Goal: Task Accomplishment & Management: Use online tool/utility

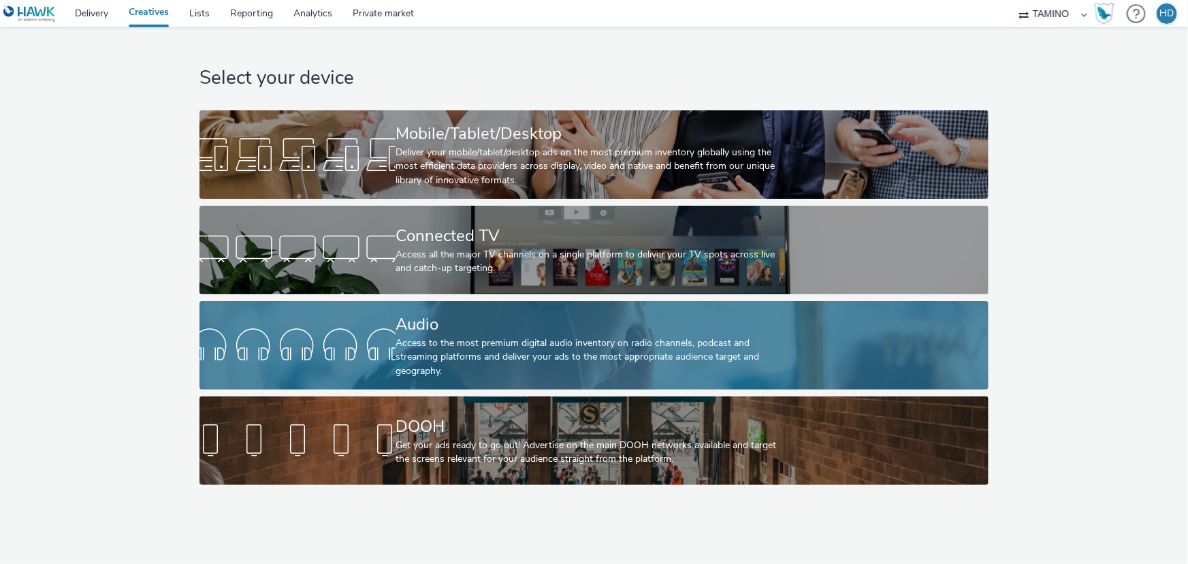
click at [443, 338] on div "Access to the most premium digital audio inventory on radio channels, podcast a…" at bounding box center [592, 357] width 392 height 42
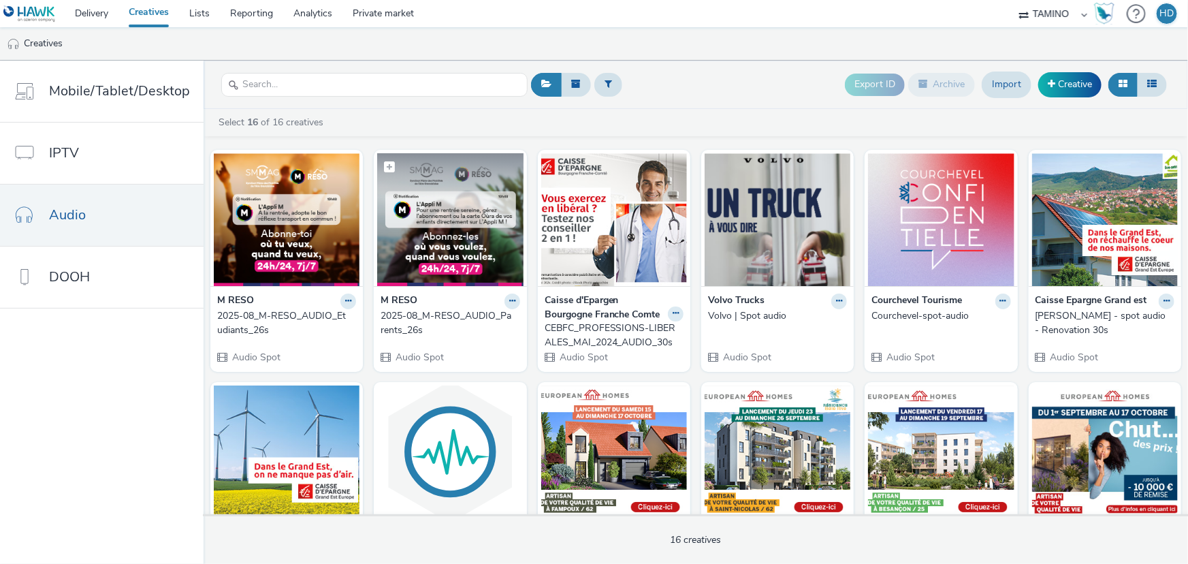
click at [442, 261] on img at bounding box center [450, 219] width 146 height 133
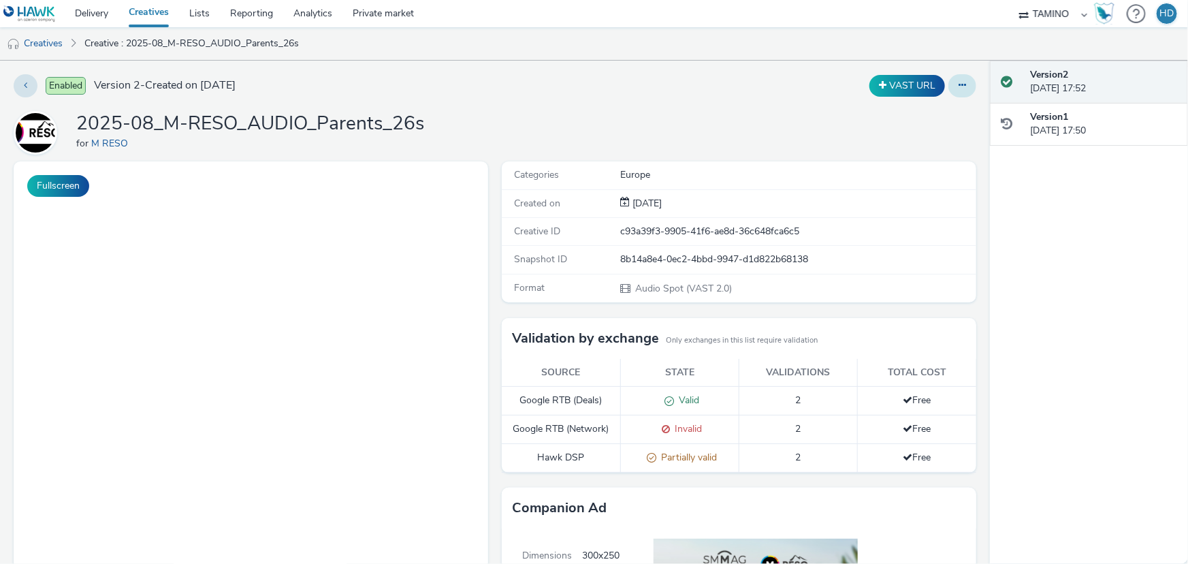
click at [959, 89] on icon at bounding box center [962, 85] width 7 height 10
click at [735, 131] on div "2025-08_M-RESO_AUDIO_Parents_26s for M RESO" at bounding box center [495, 133] width 963 height 44
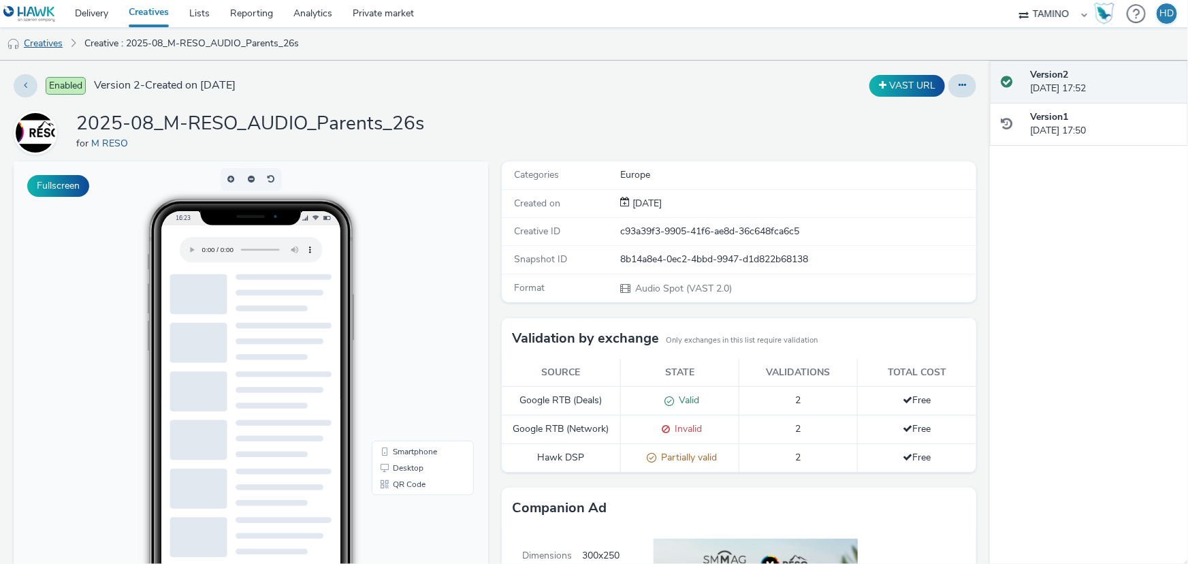
click at [33, 48] on link "Creatives" at bounding box center [34, 43] width 69 height 33
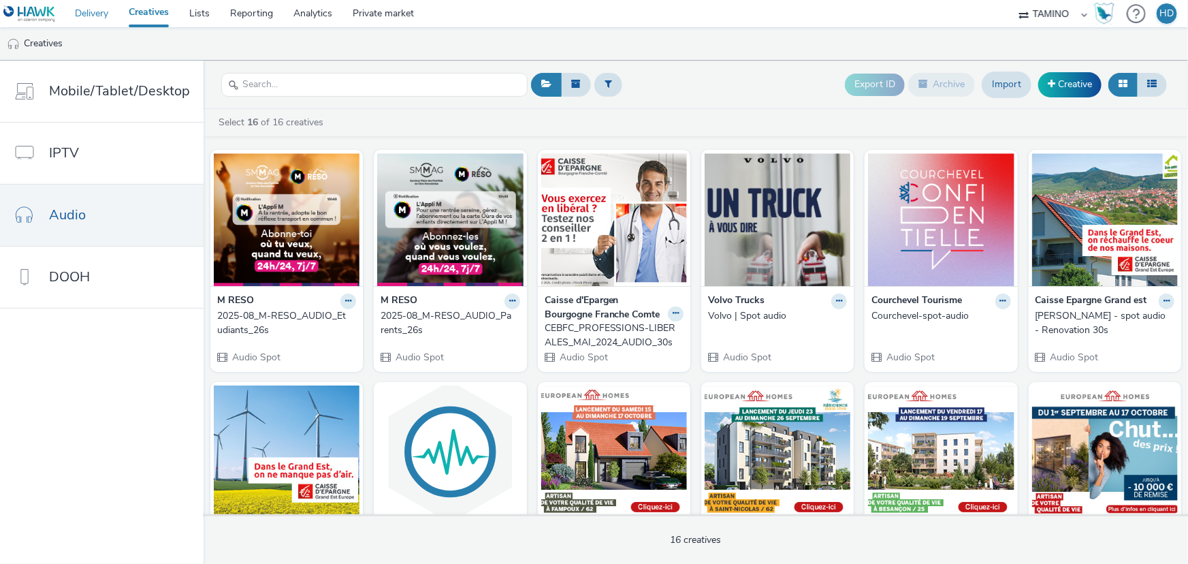
click at [101, 18] on link "Delivery" at bounding box center [92, 13] width 54 height 27
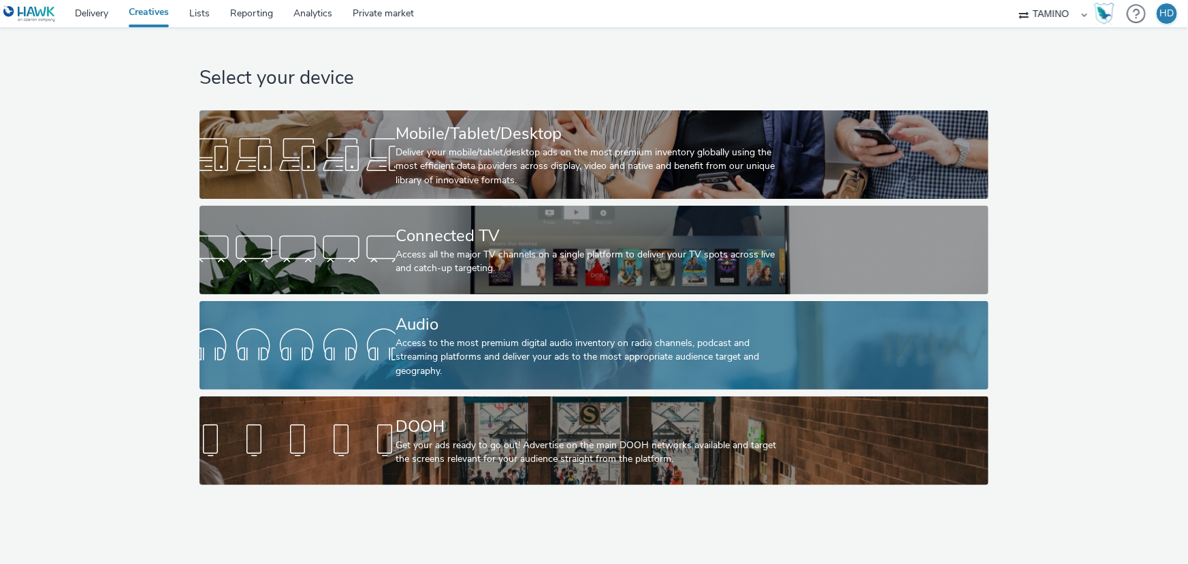
click at [491, 342] on div "Access to the most premium digital audio inventory on radio channels, podcast a…" at bounding box center [592, 357] width 392 height 42
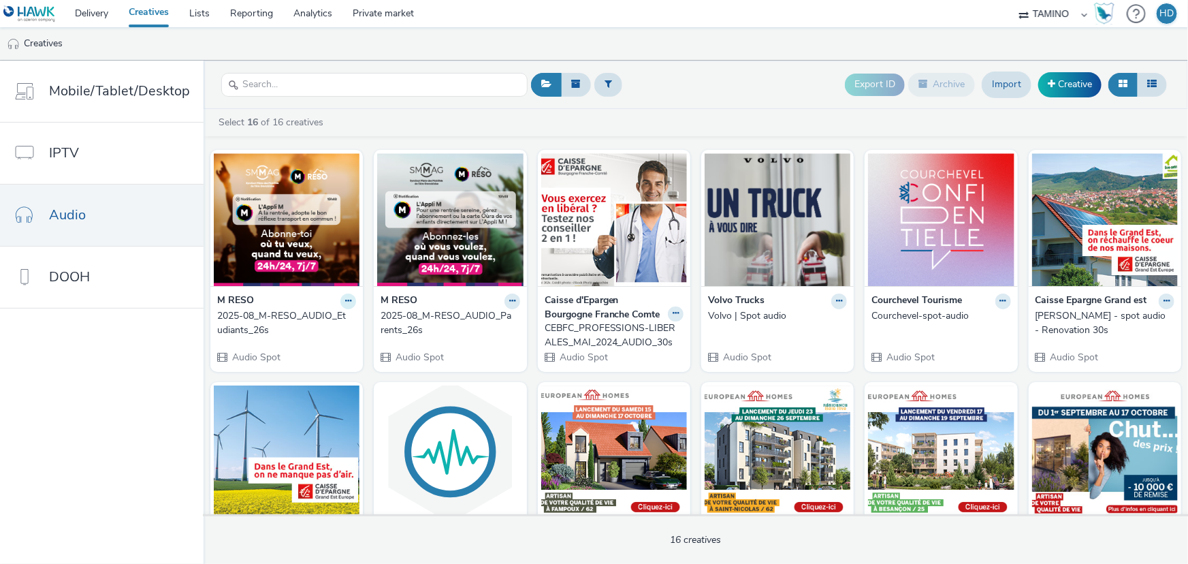
click at [347, 302] on icon at bounding box center [348, 301] width 6 height 8
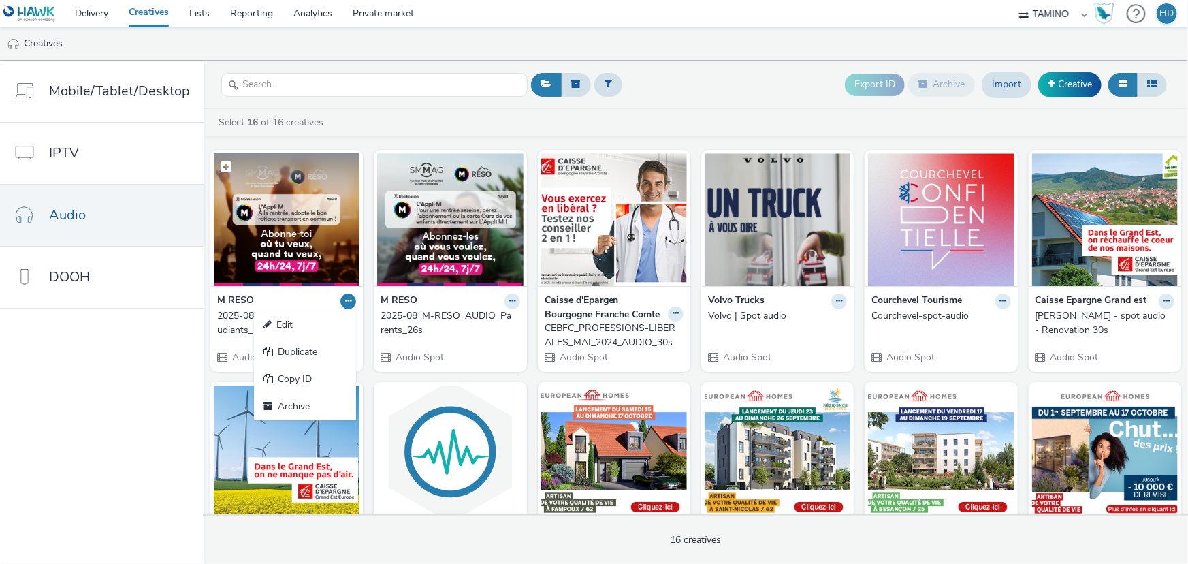
click at [237, 255] on img at bounding box center [287, 219] width 146 height 133
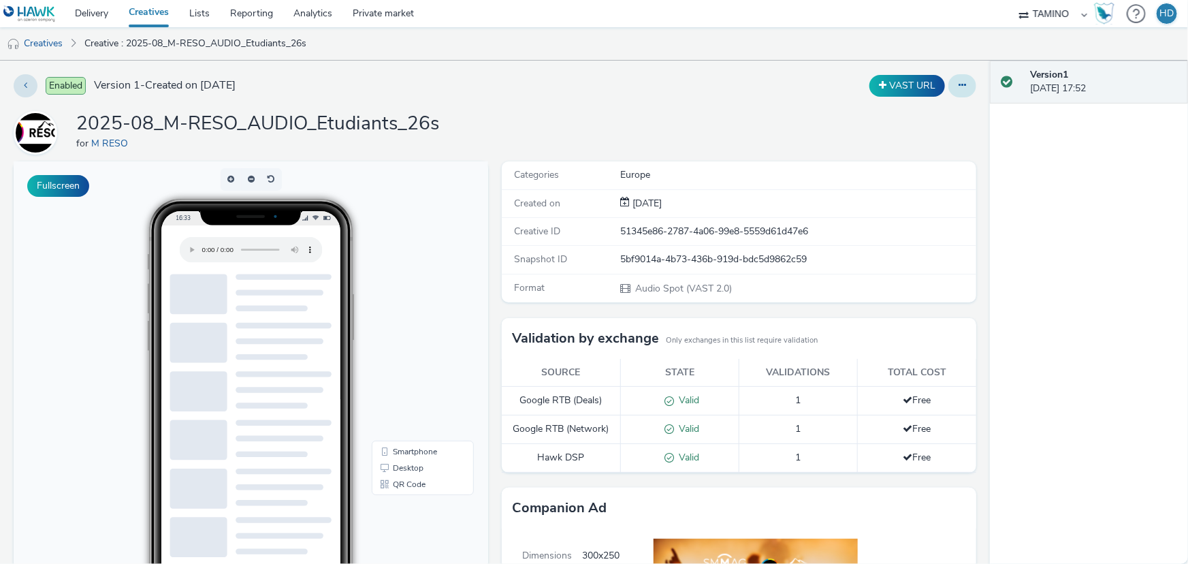
click at [948, 86] on button at bounding box center [962, 85] width 28 height 23
click at [626, 116] on div "2025-08_M-RESO_AUDIO_Etudiants_26s for M RESO" at bounding box center [495, 133] width 963 height 44
click at [54, 51] on link "Creatives" at bounding box center [34, 43] width 69 height 33
